Goal: Book appointment/travel/reservation

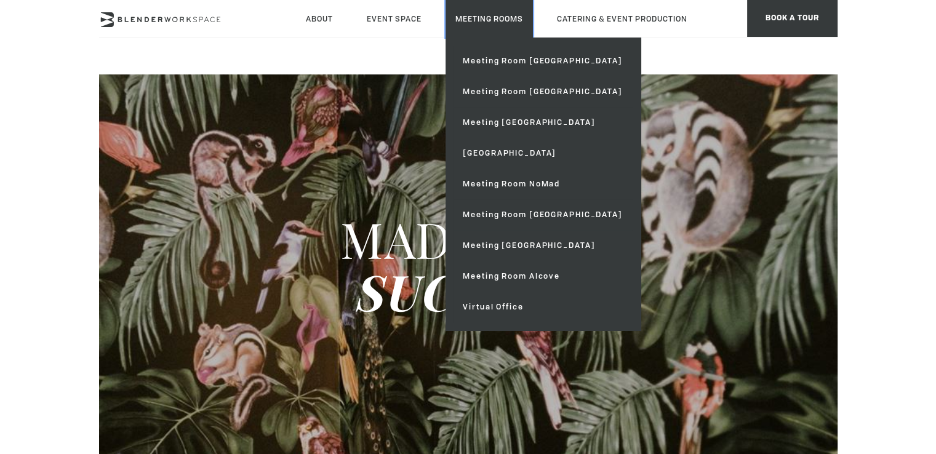
click at [446, 17] on link "Meeting Rooms" at bounding box center [489, 19] width 87 height 38
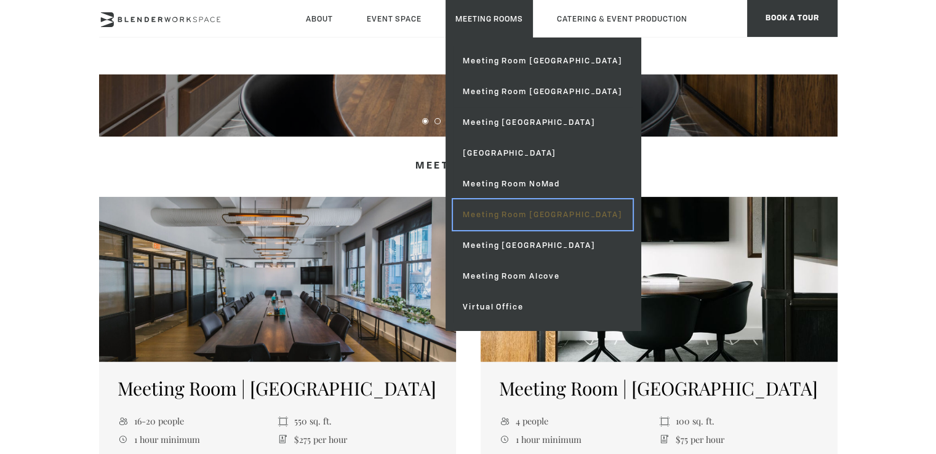
click at [632, 199] on link "Meeting Room [GEOGRAPHIC_DATA]" at bounding box center [542, 214] width 179 height 31
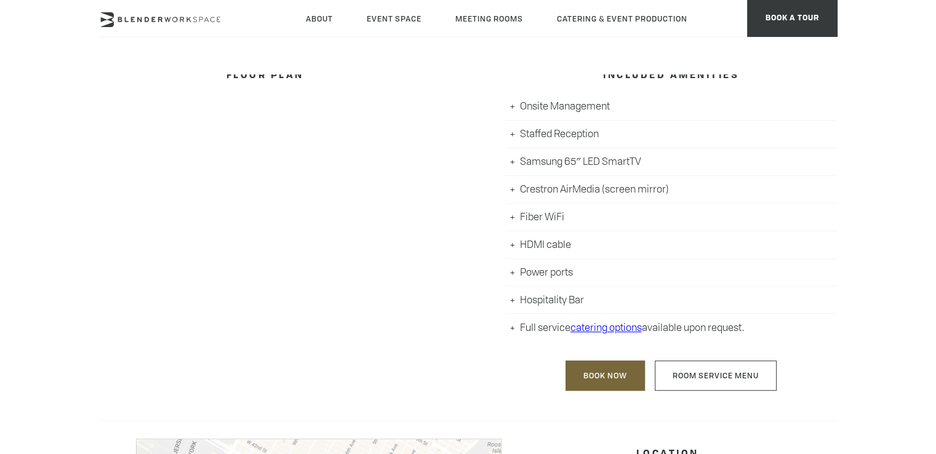
scroll to position [739, 0]
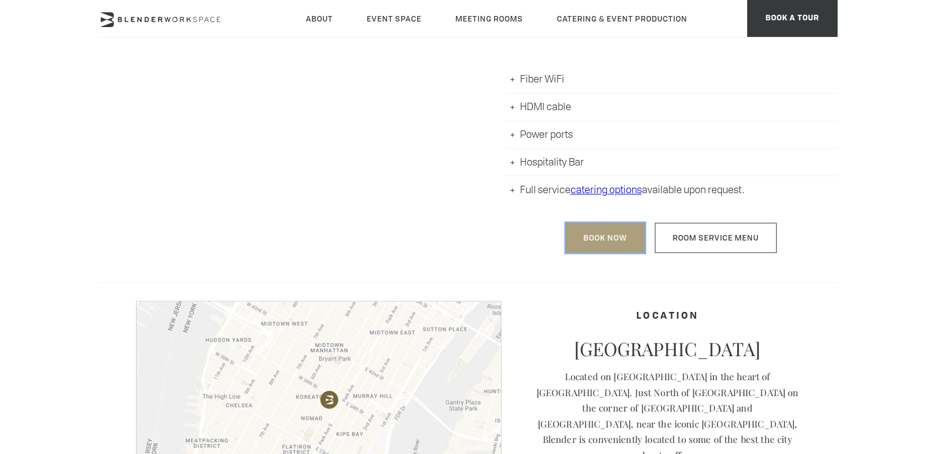
click at [610, 246] on link "Book Now" at bounding box center [605, 238] width 79 height 30
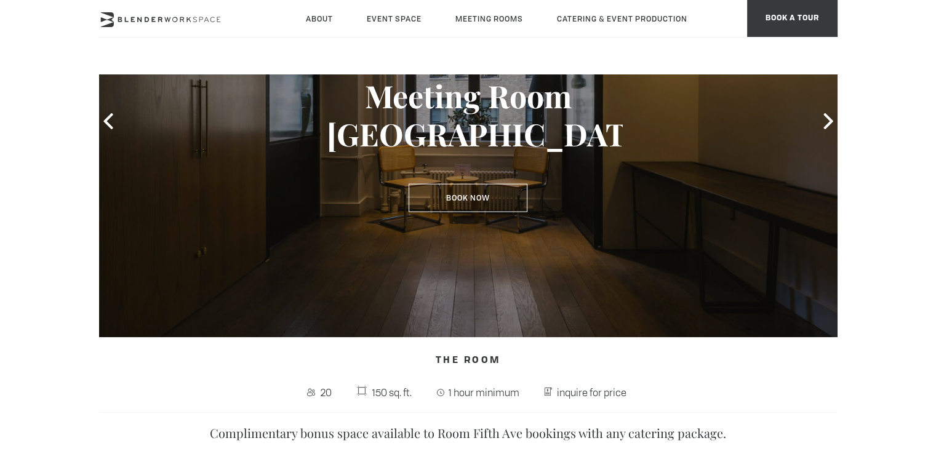
scroll to position [369, 0]
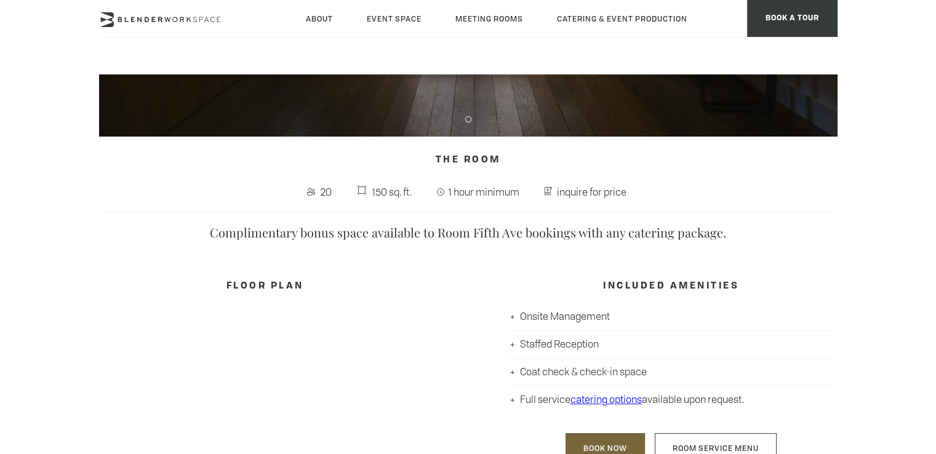
type div "[DATE]"
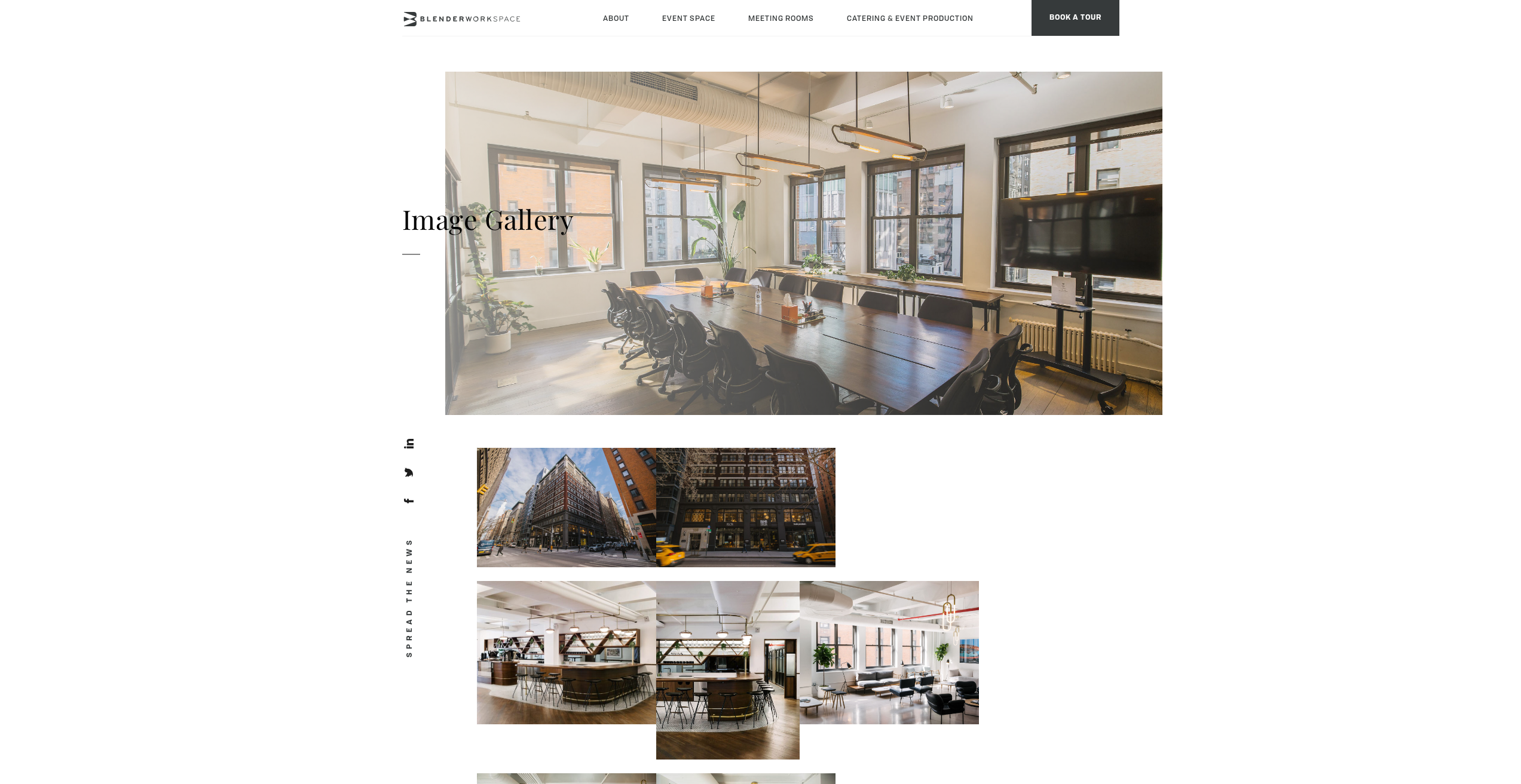
type div "[DATE]"
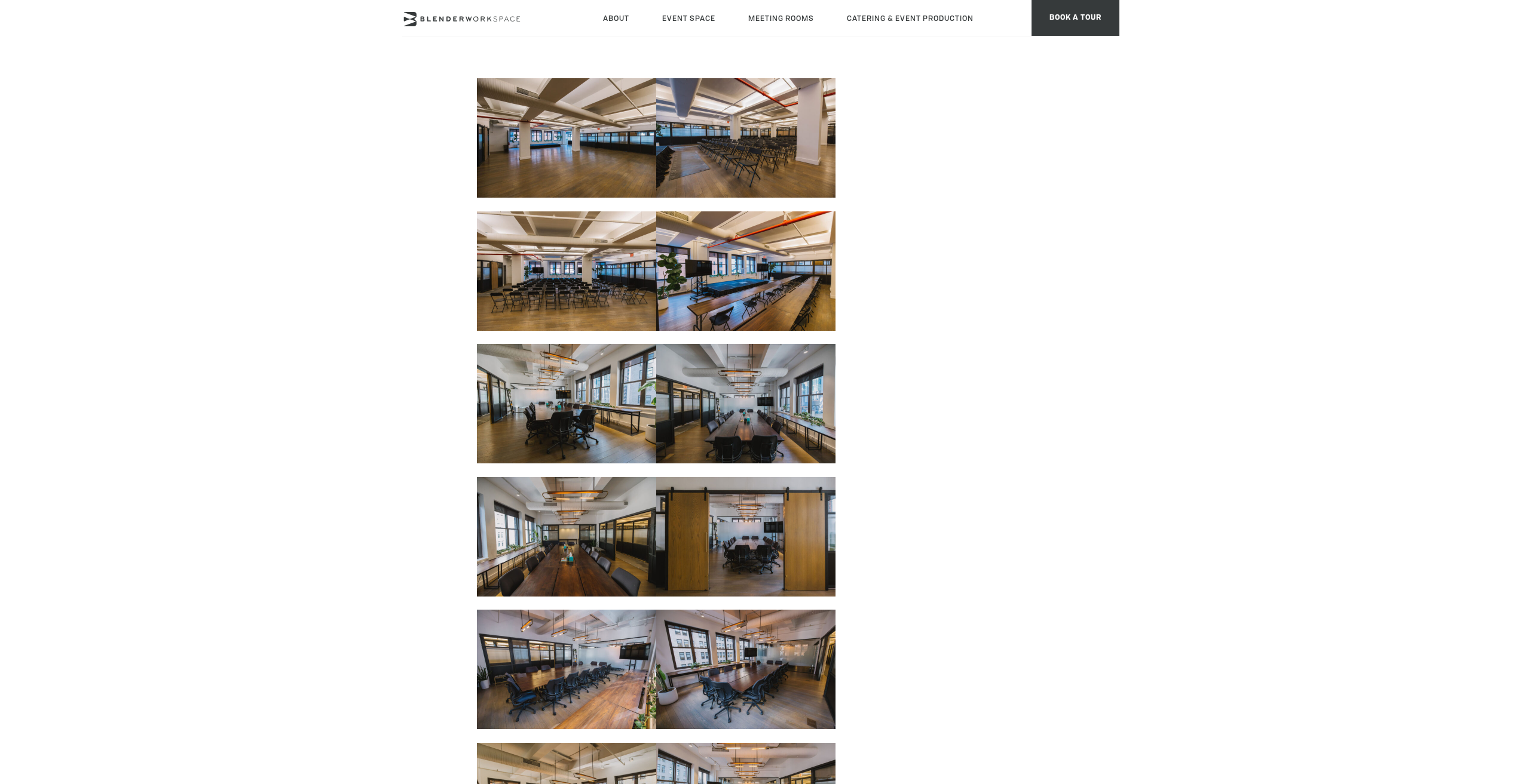
scroll to position [996, 0]
